Goal: Entertainment & Leisure: Consume media (video, audio)

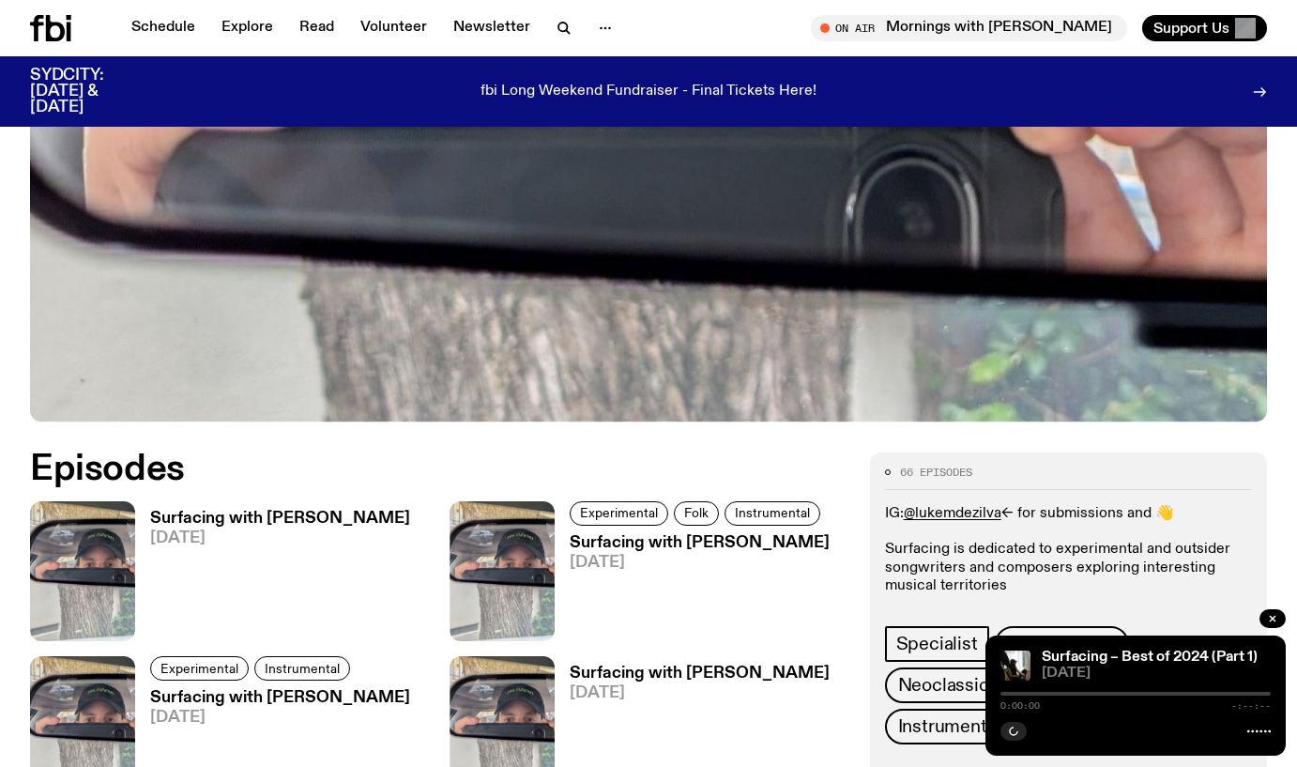
scroll to position [653, 0]
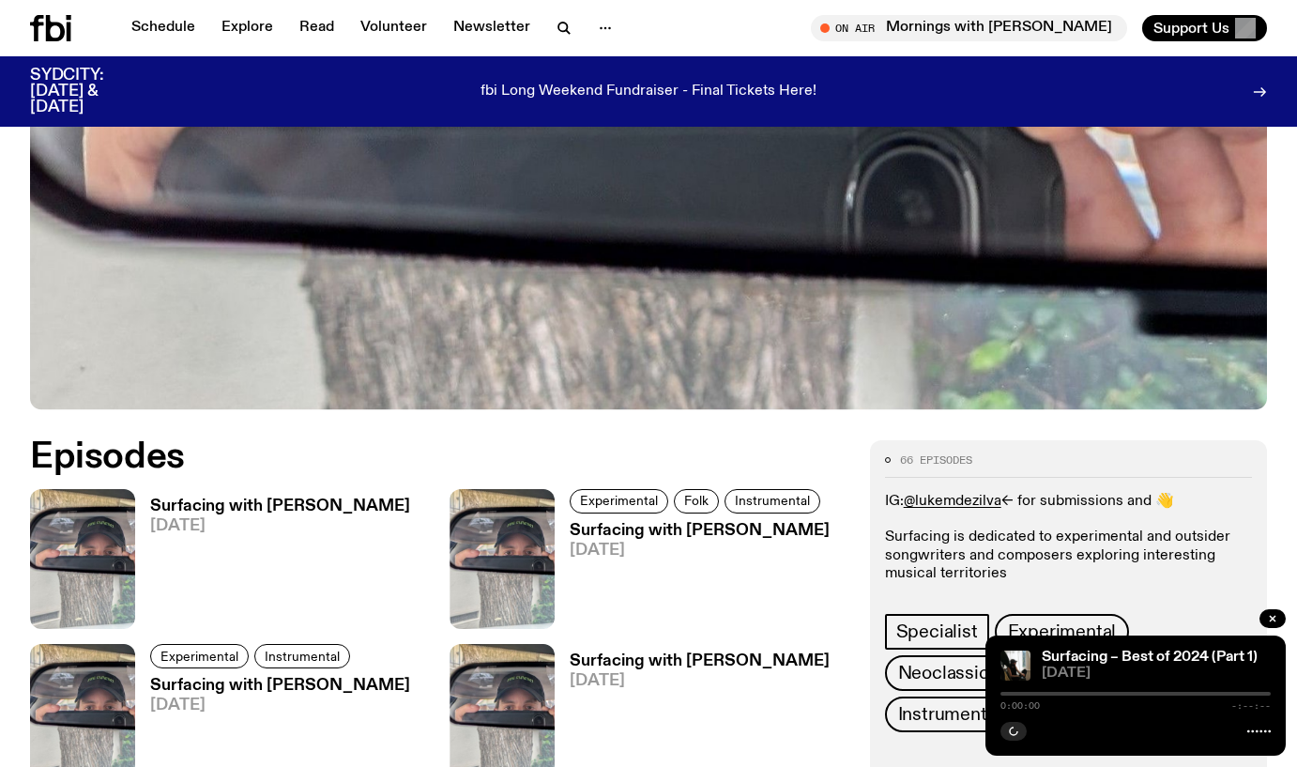
click at [298, 498] on h3 "Surfacing with [PERSON_NAME]" at bounding box center [280, 506] width 260 height 16
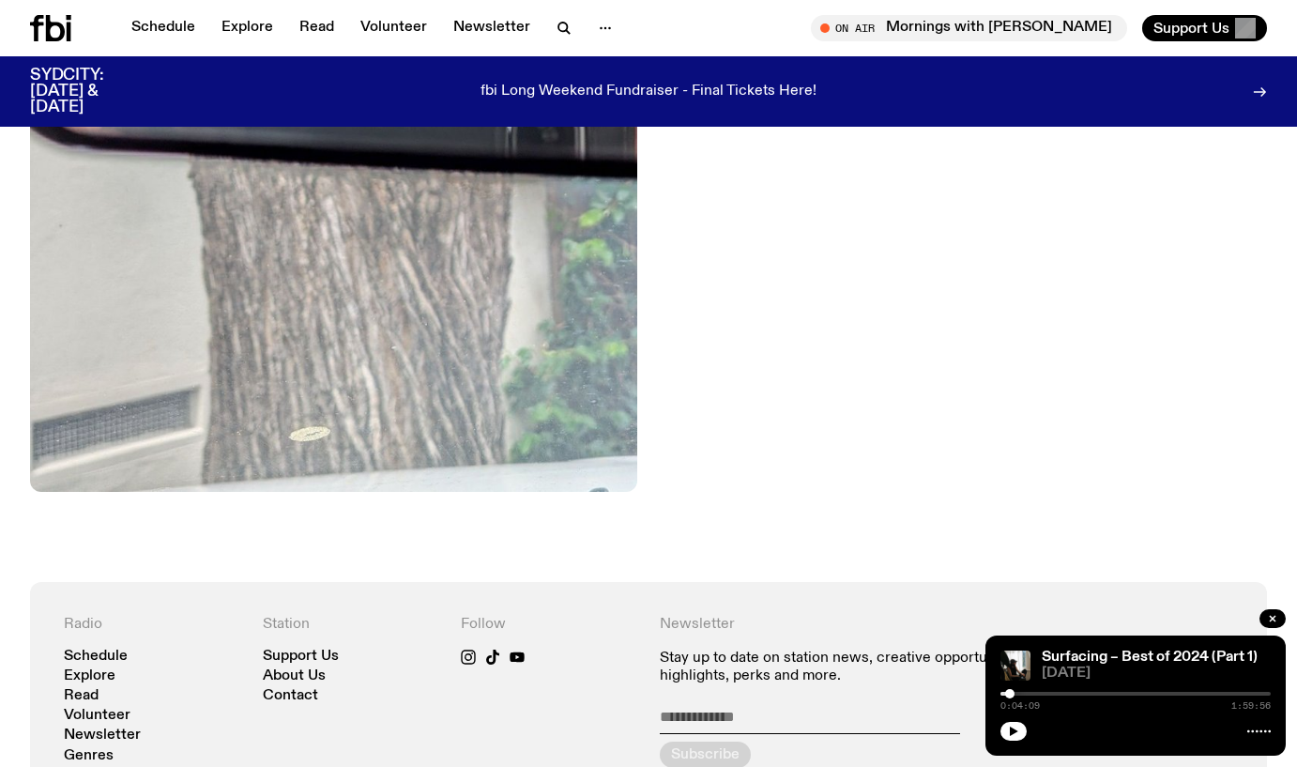
scroll to position [799, 0]
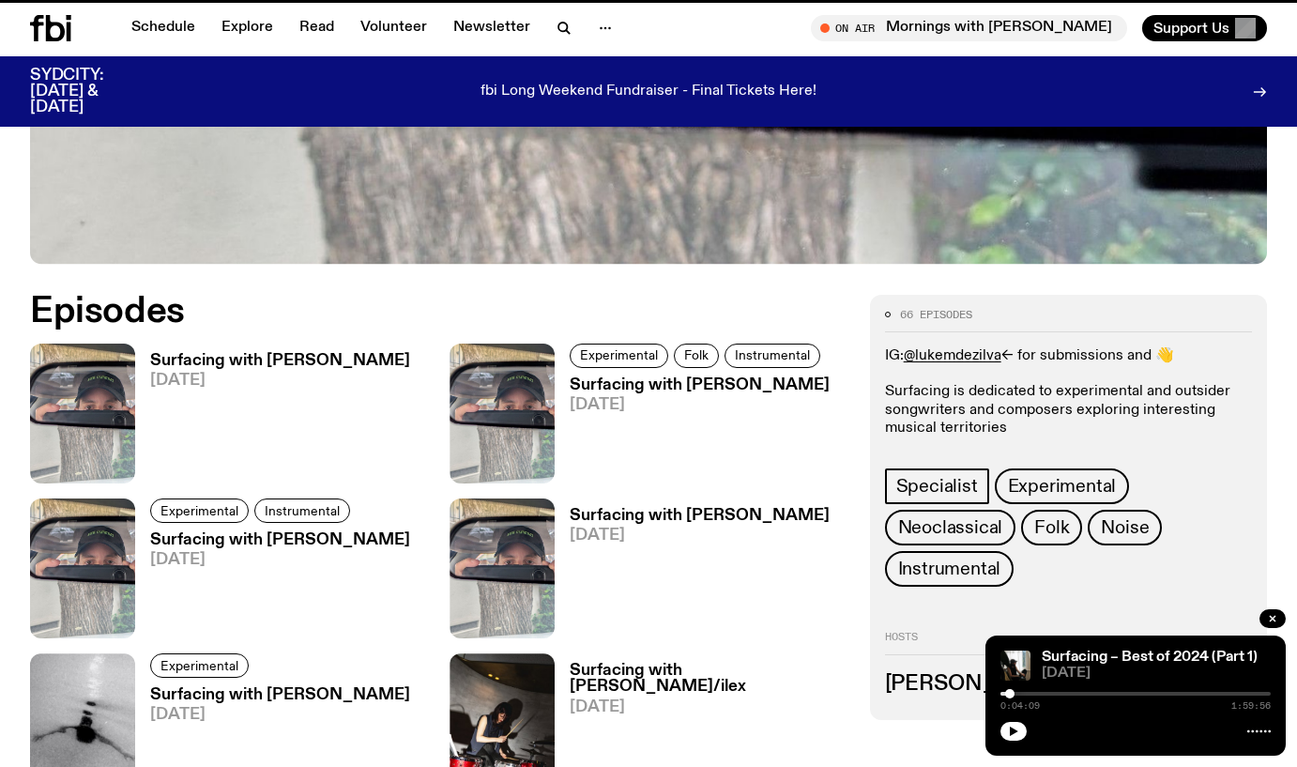
scroll to position [653, 0]
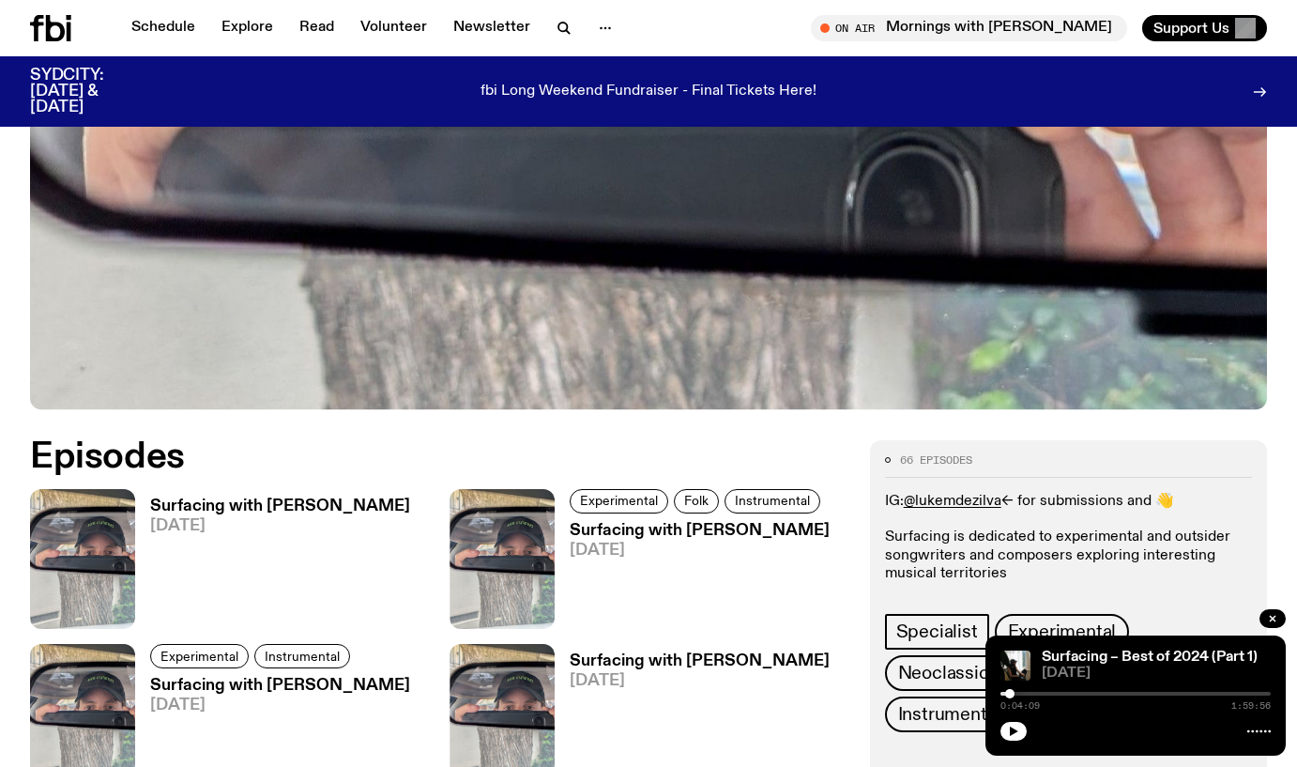
click at [618, 523] on h3 "Surfacing with [PERSON_NAME]" at bounding box center [700, 531] width 260 height 16
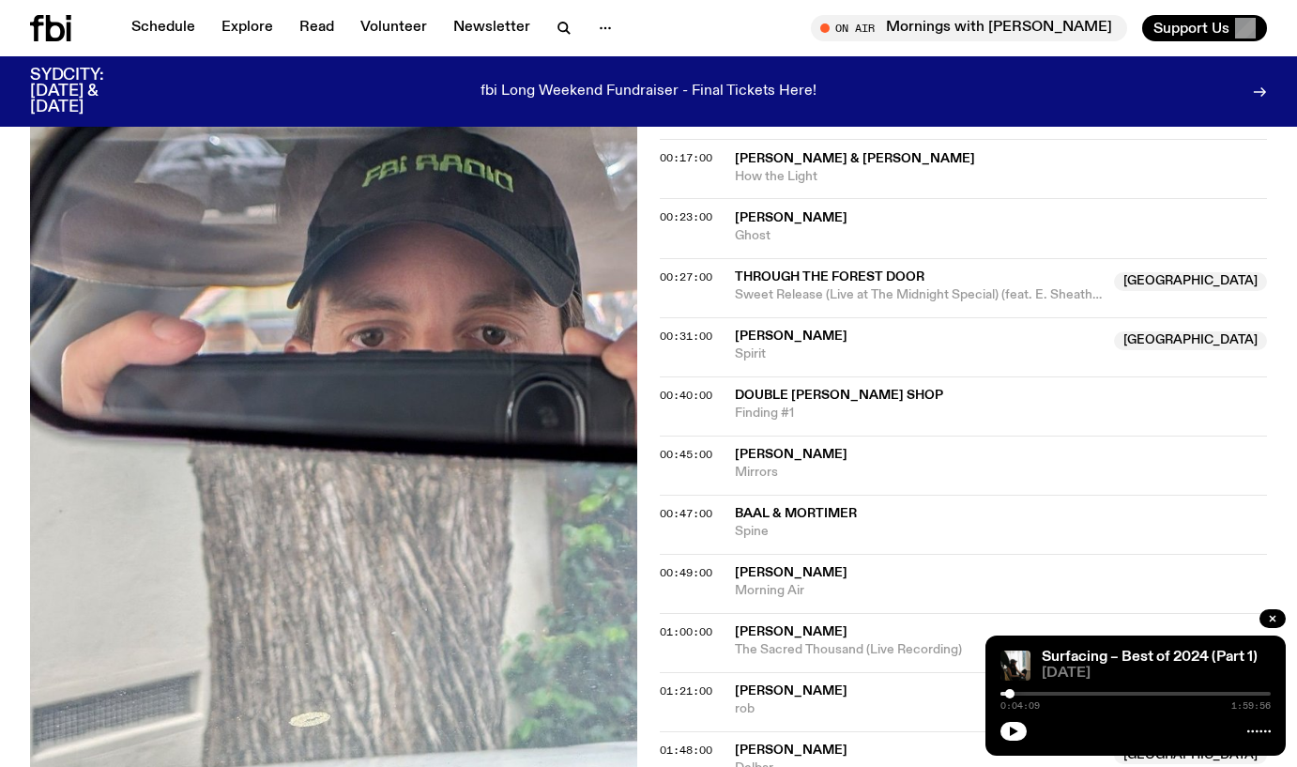
scroll to position [898, 0]
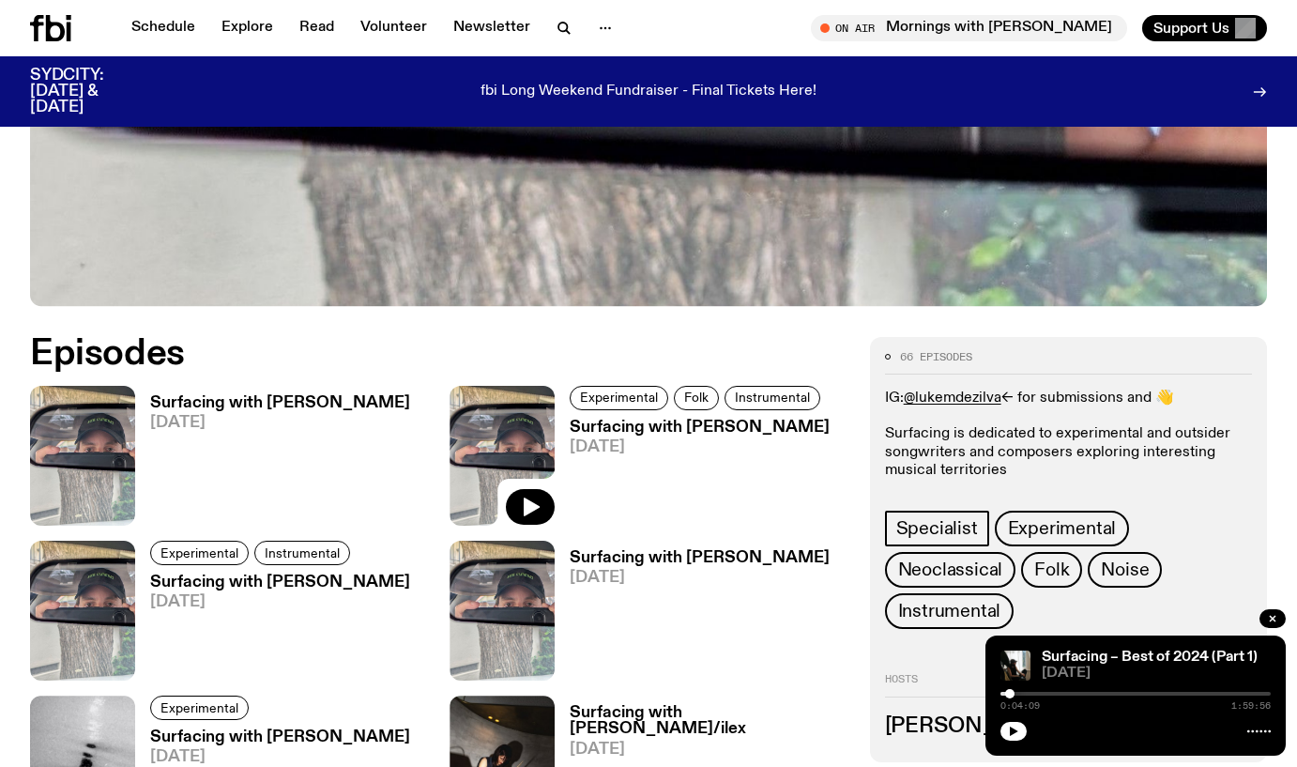
scroll to position [804, 0]
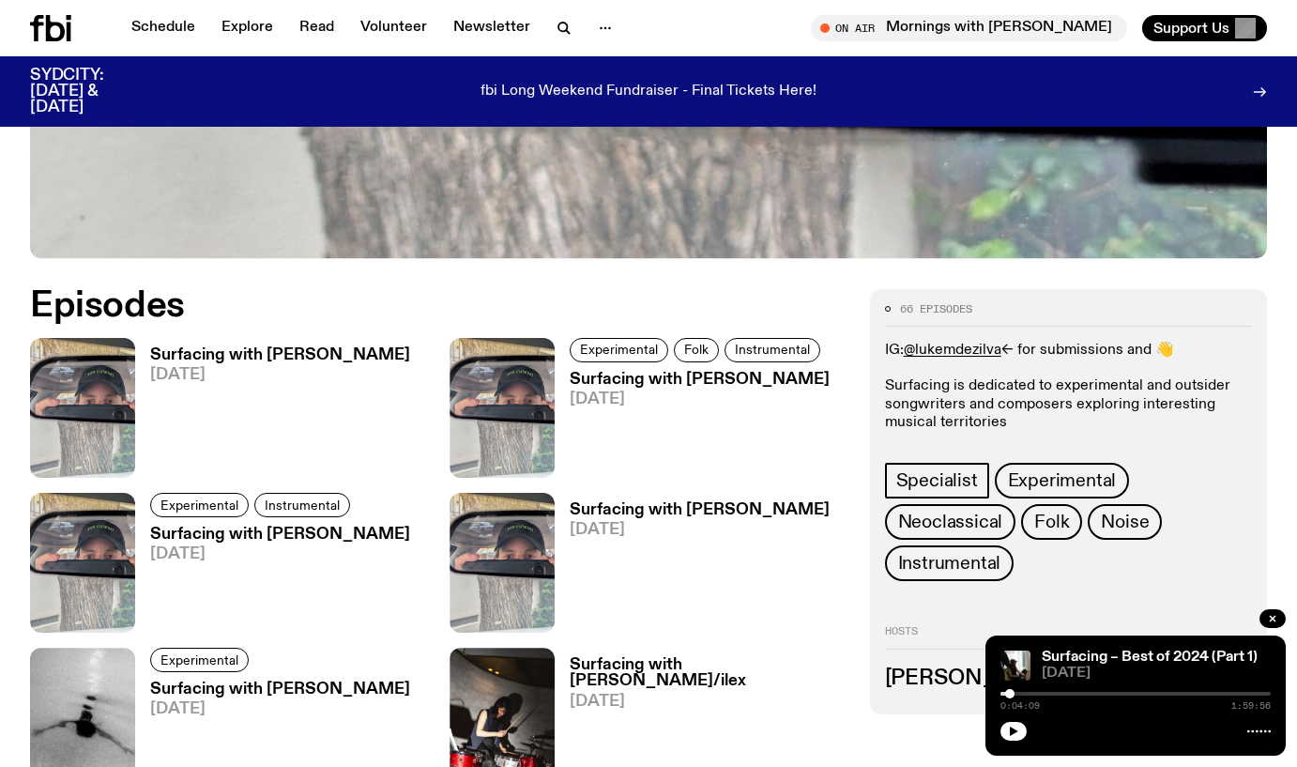
click at [320, 527] on h3 "Surfacing with [PERSON_NAME]" at bounding box center [280, 535] width 260 height 16
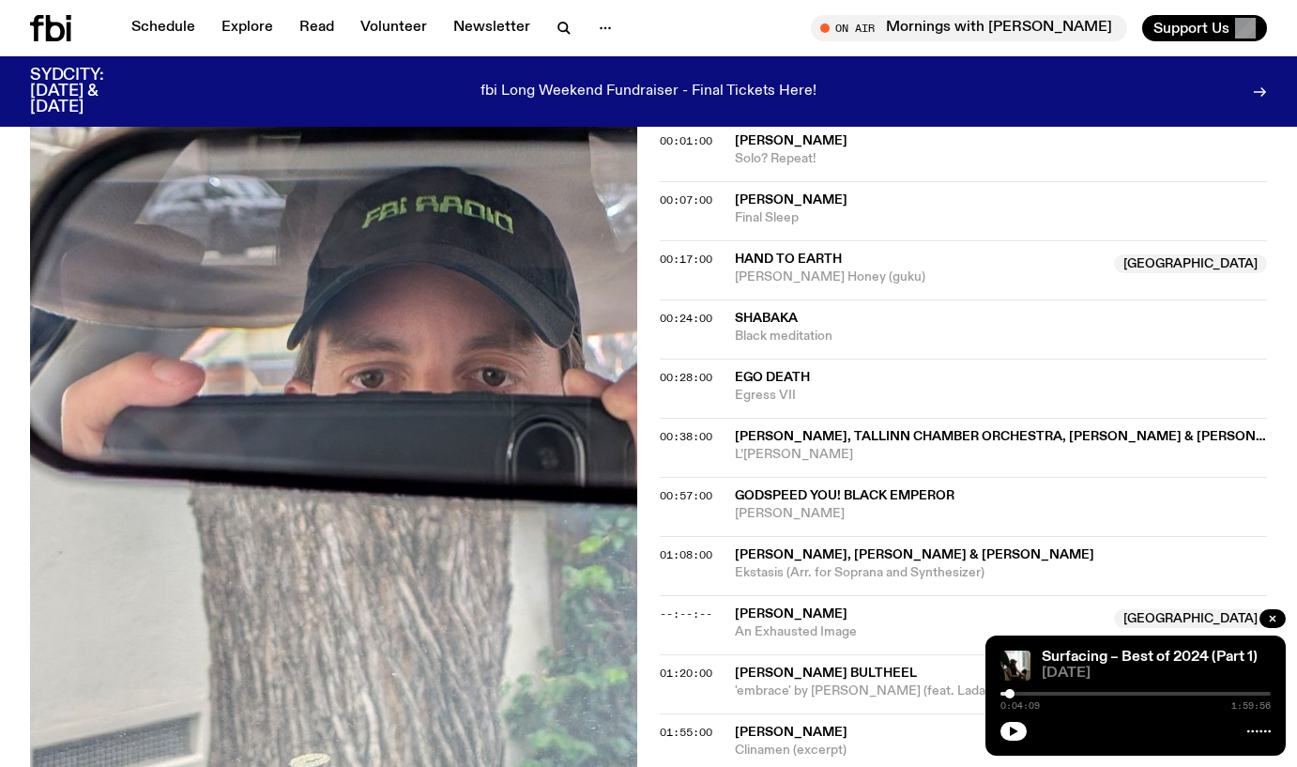
scroll to position [886, 0]
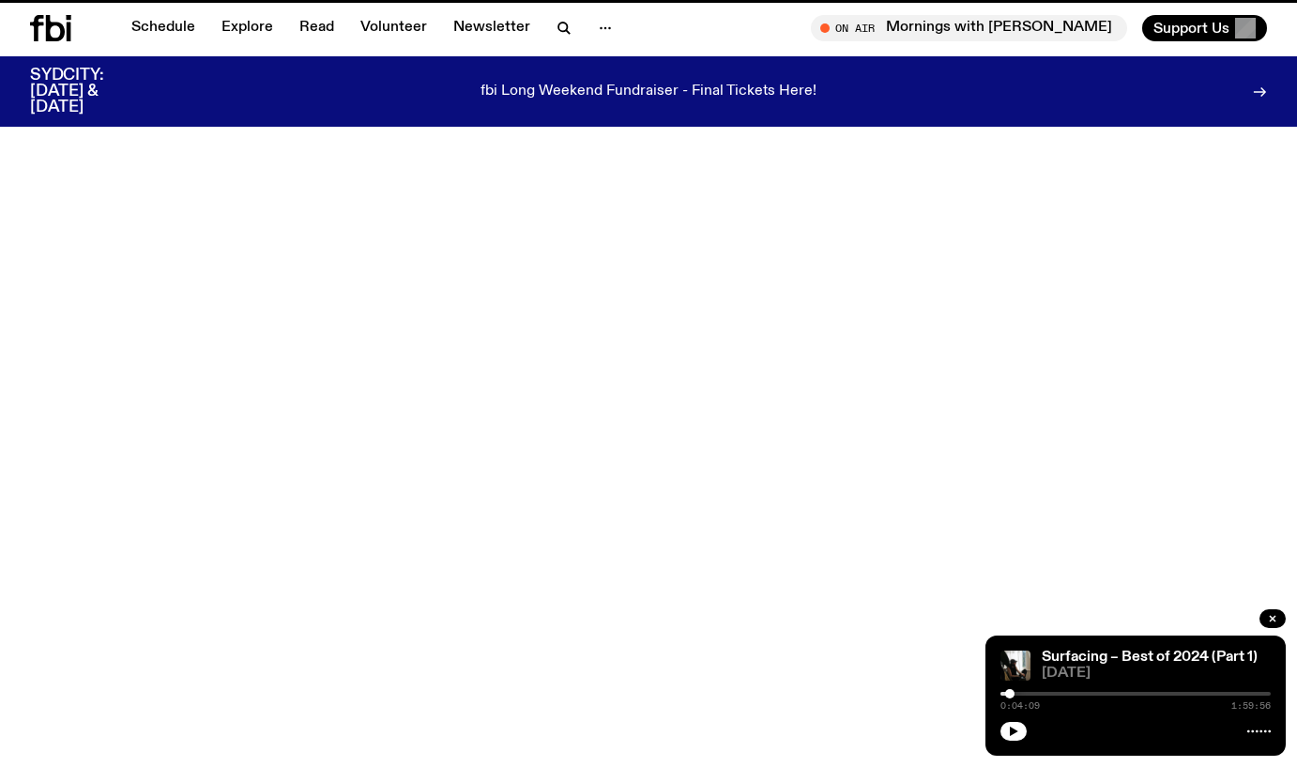
scroll to position [804, 0]
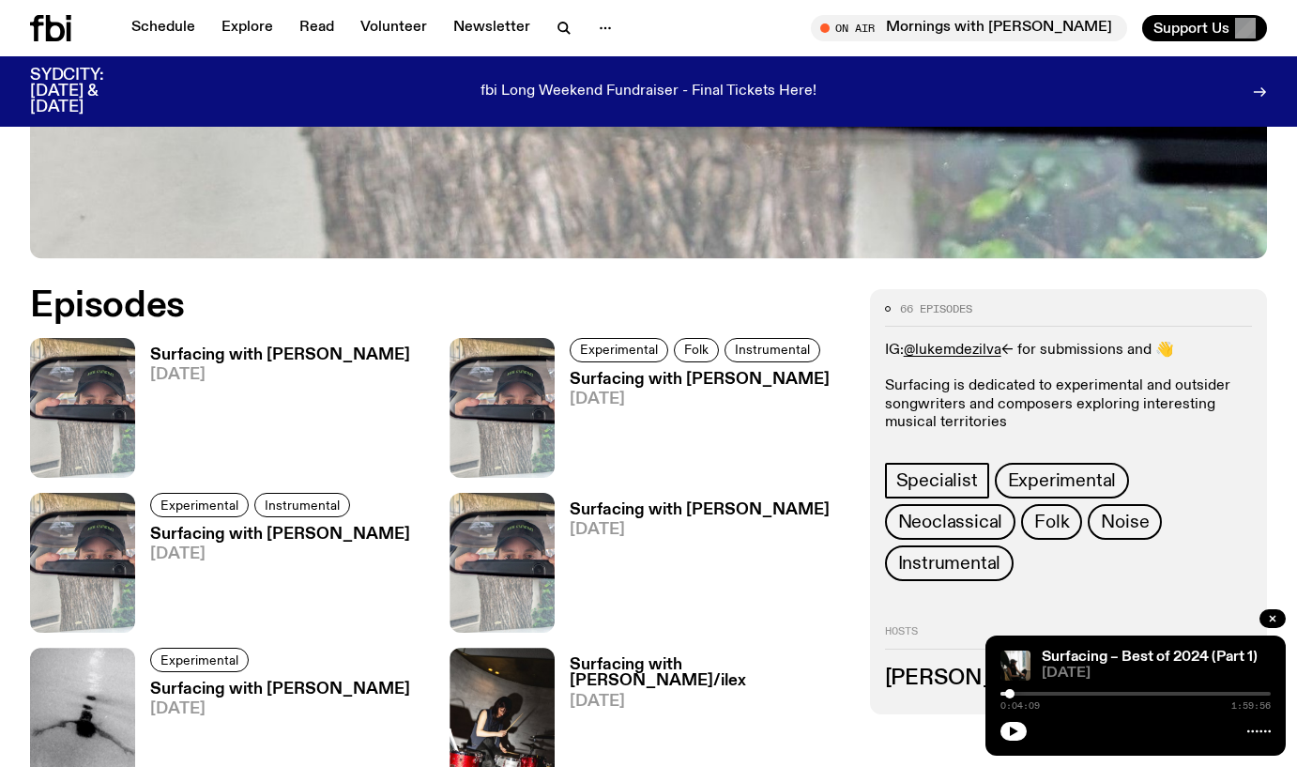
click at [641, 502] on h3 "Surfacing with [PERSON_NAME]" at bounding box center [700, 510] width 260 height 16
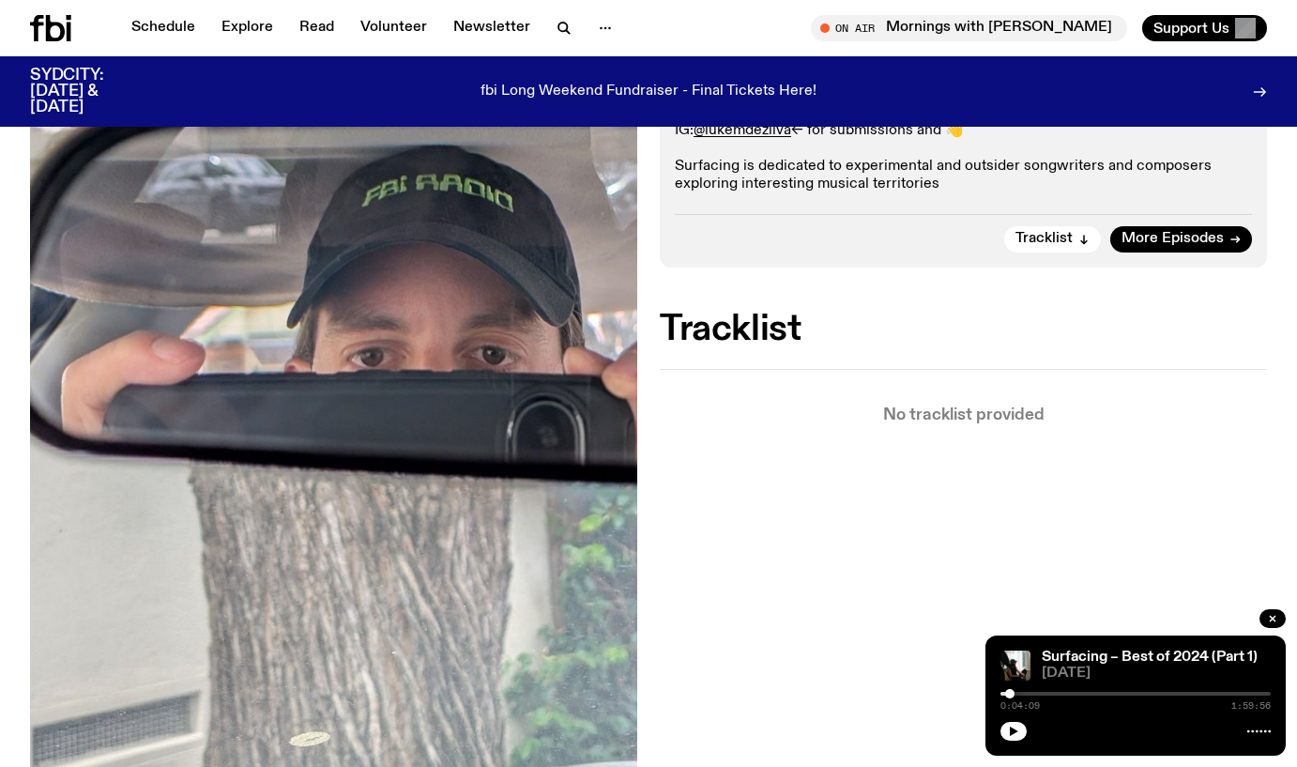
scroll to position [476, 0]
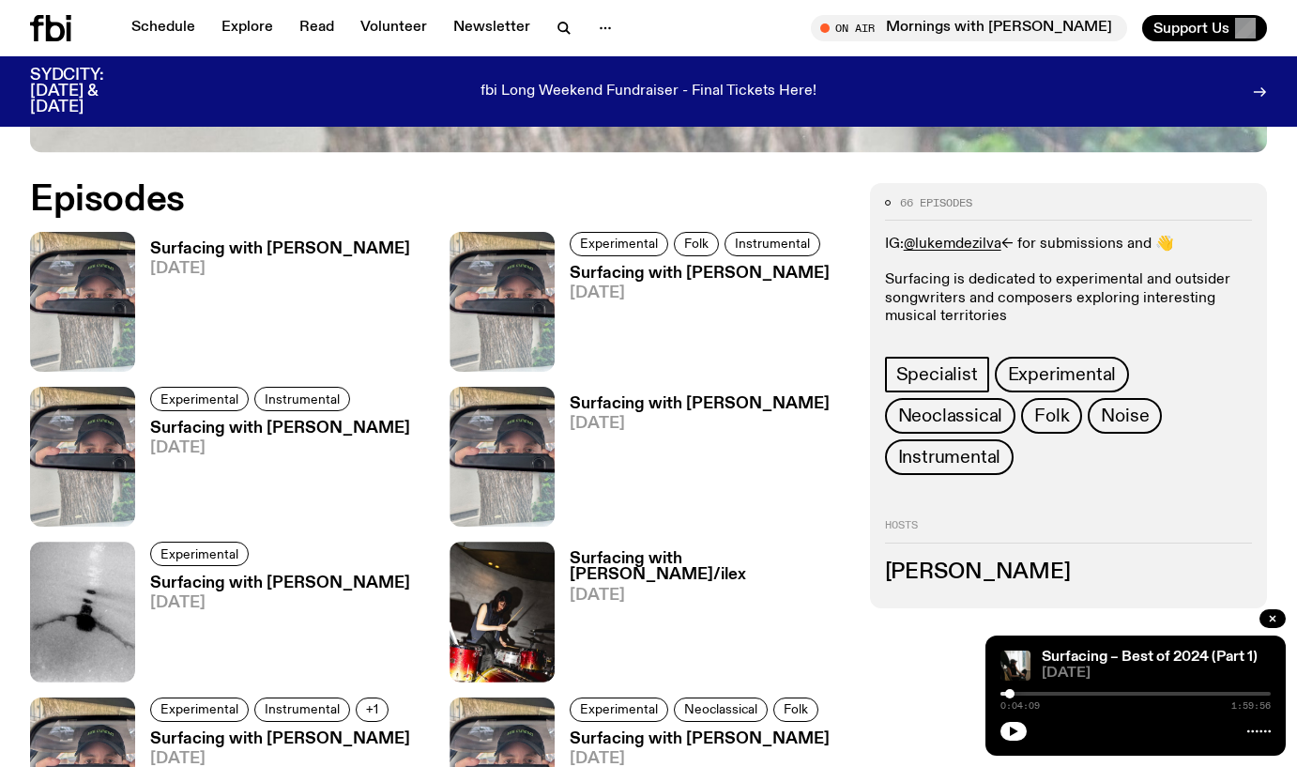
scroll to position [924, 0]
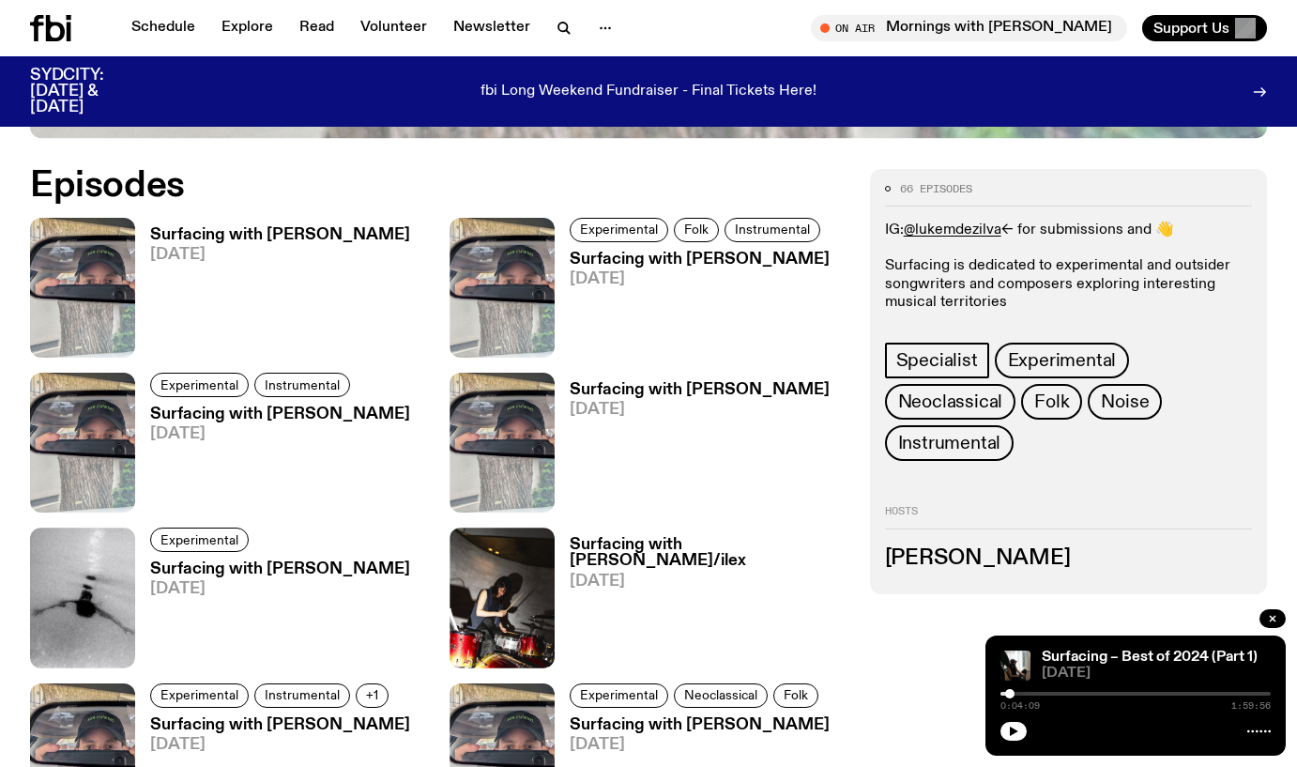
click at [292, 561] on h3 "Surfacing with [PERSON_NAME]" at bounding box center [280, 569] width 260 height 16
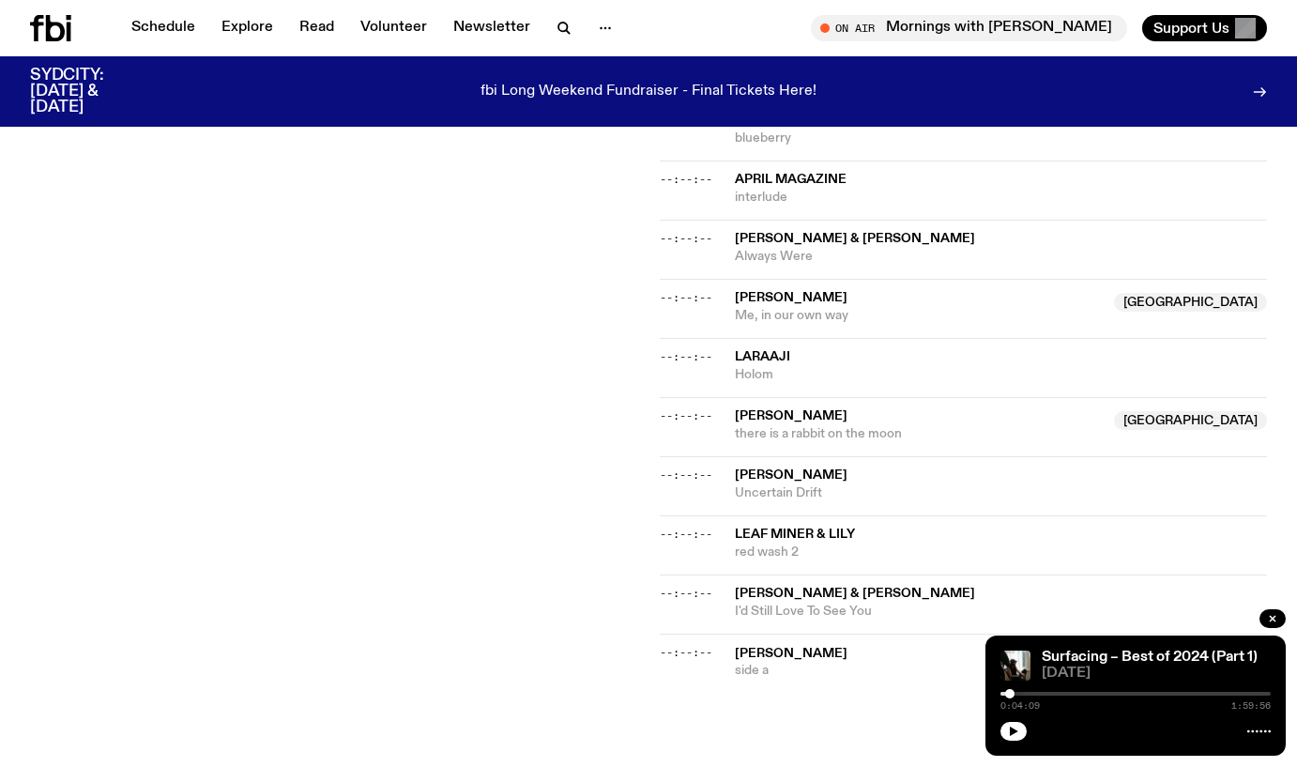
scroll to position [1144, 0]
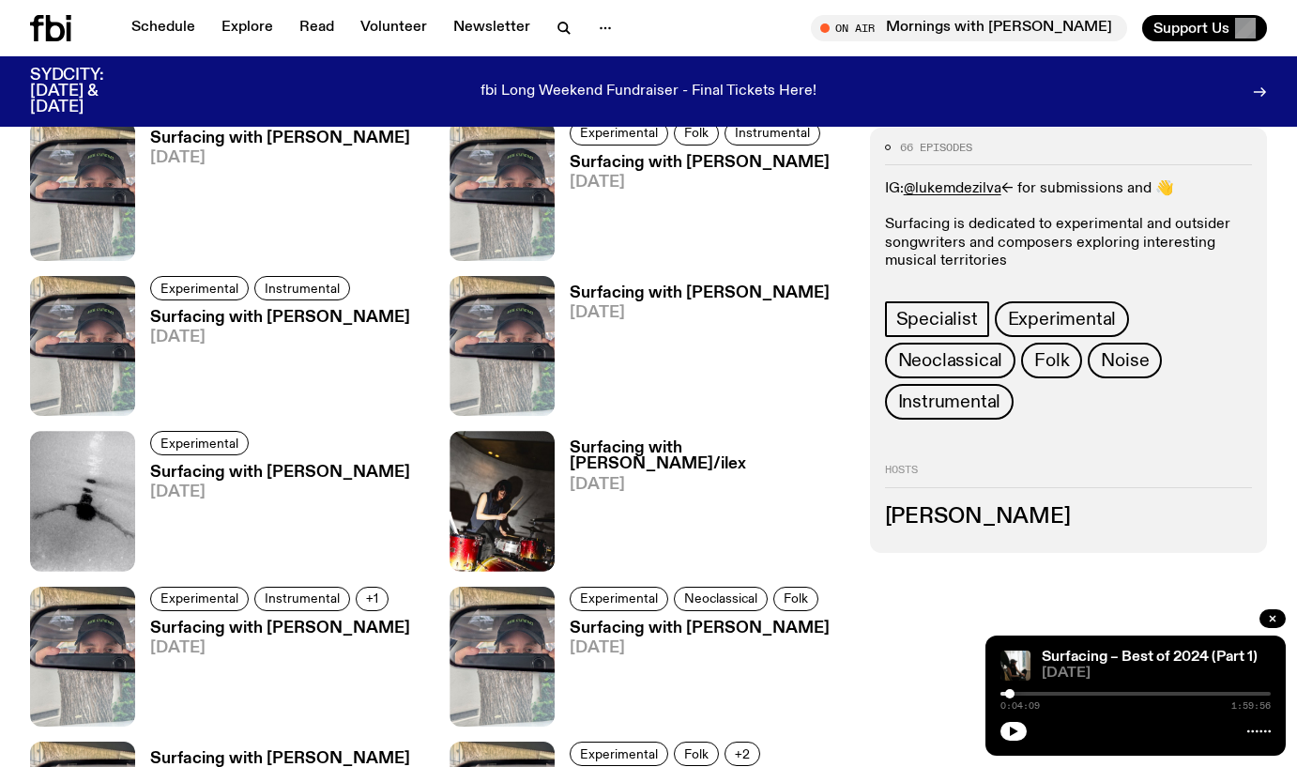
scroll to position [1030, 0]
